Goal: Check status: Check status

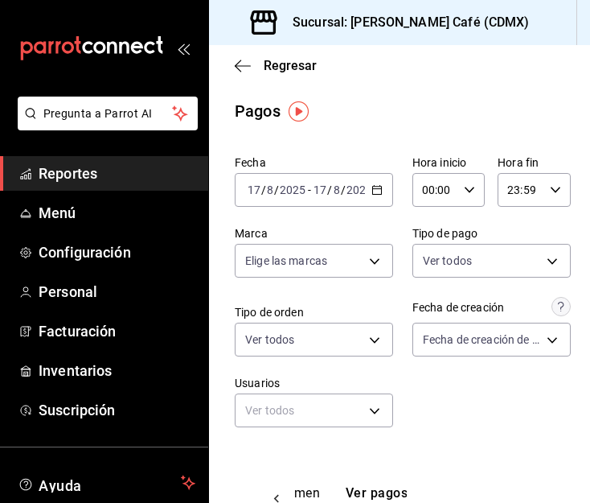
click at [372, 189] on \(Stroke\) "button" at bounding box center [376, 188] width 9 height 1
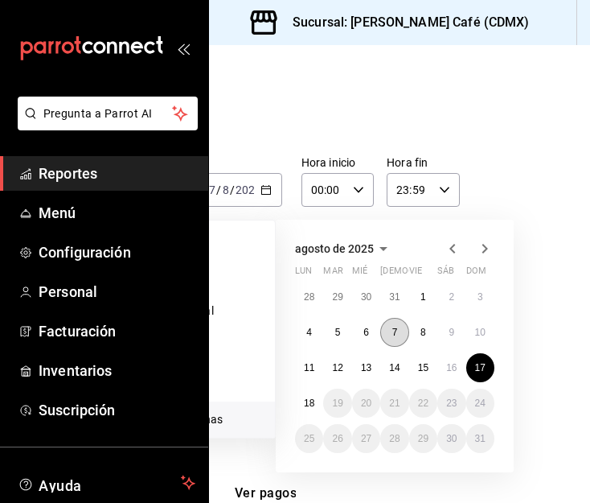
scroll to position [0, 112]
click at [298, 403] on button "18" at bounding box center [308, 403] width 28 height 29
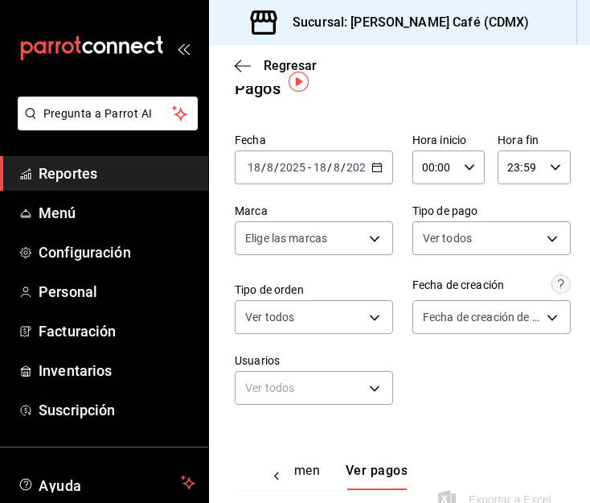
scroll to position [22, 0]
click at [373, 169] on icon "button" at bounding box center [377, 167] width 11 height 11
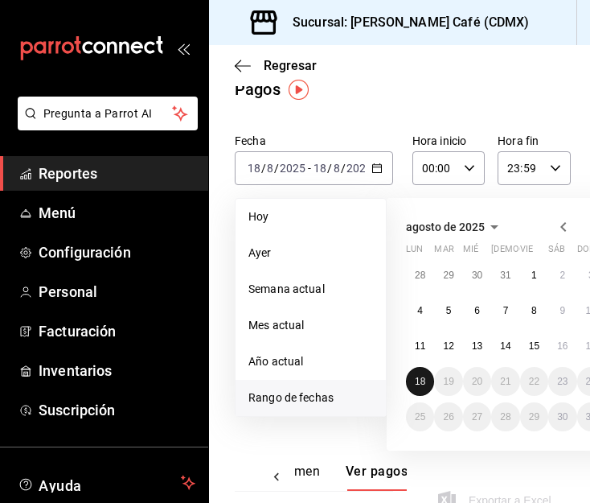
click at [413, 383] on button "18" at bounding box center [420, 381] width 28 height 29
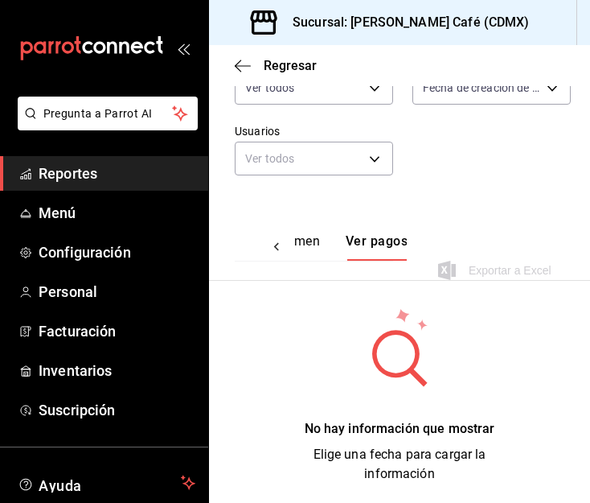
scroll to position [253, 0]
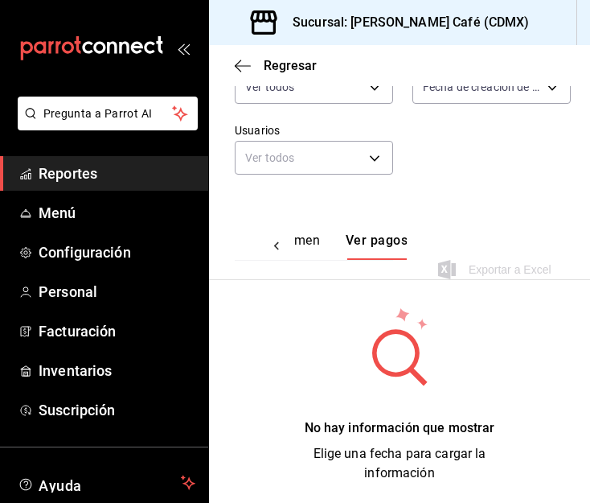
click at [84, 171] on span "Reportes" at bounding box center [117, 173] width 157 height 22
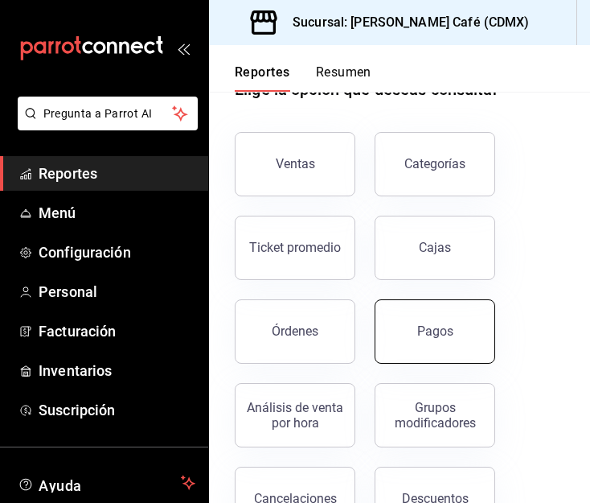
scroll to position [51, 0]
click at [443, 319] on button "Pagos" at bounding box center [435, 330] width 121 height 64
